Goal: Navigation & Orientation: Go to known website

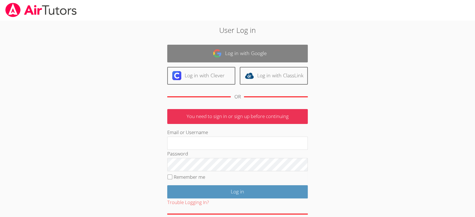
click at [229, 56] on link "Log in with Google" at bounding box center [237, 54] width 141 height 18
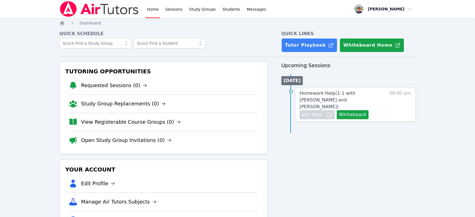
click at [325, 141] on div "Upcoming Sessions [DATE] Homework Help ( 1-1 with [PERSON_NAME] and [PERSON_NAM…" at bounding box center [348, 157] width 134 height 191
